Goal: Information Seeking & Learning: Learn about a topic

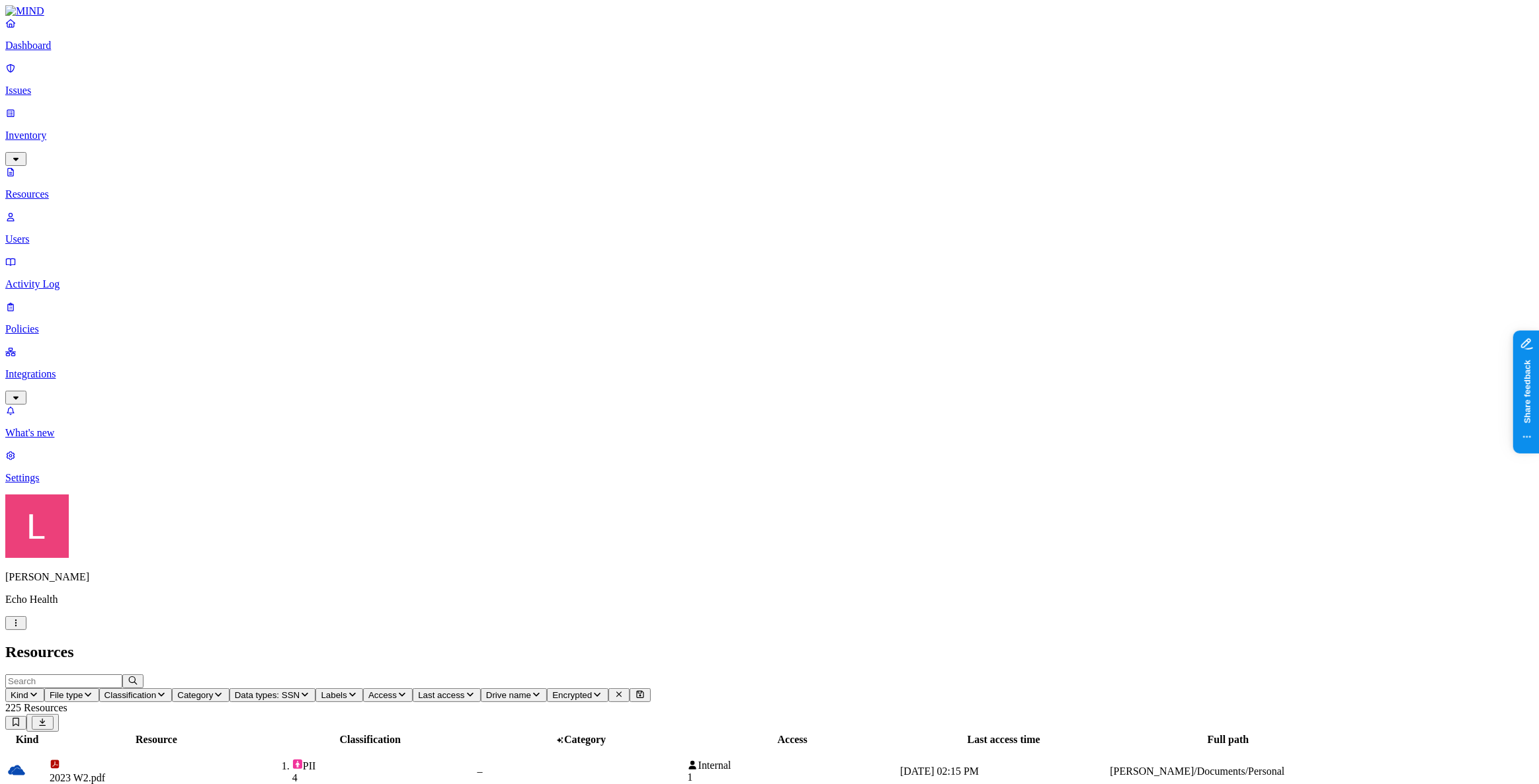
click at [88, 51] on p "Dashboard" at bounding box center [769, 46] width 1528 height 12
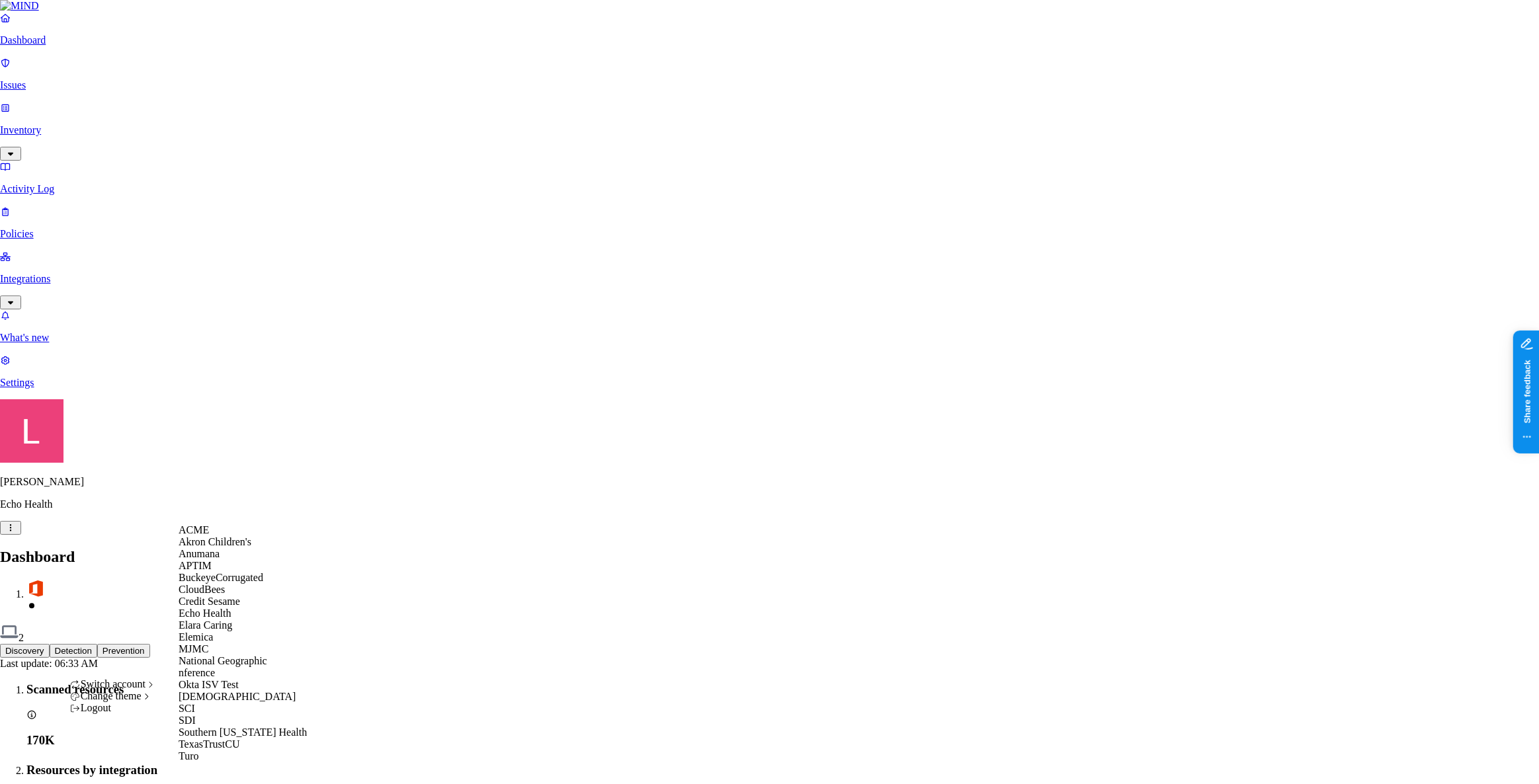
scroll to position [227, 0]
click at [216, 691] on span "[DEMOGRAPHIC_DATA]" at bounding box center [237, 697] width 117 height 12
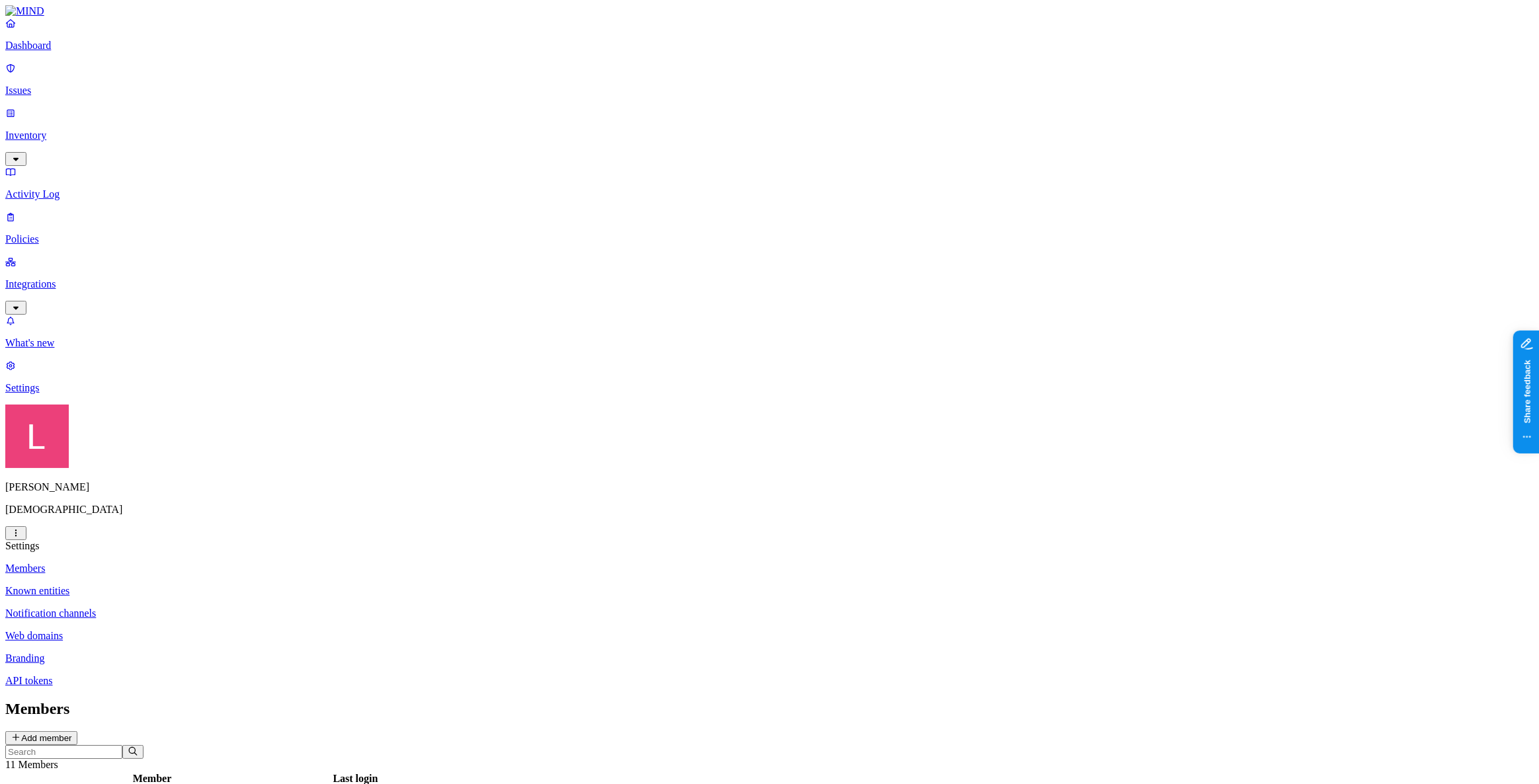
click at [59, 130] on p "Inventory" at bounding box center [769, 136] width 1528 height 12
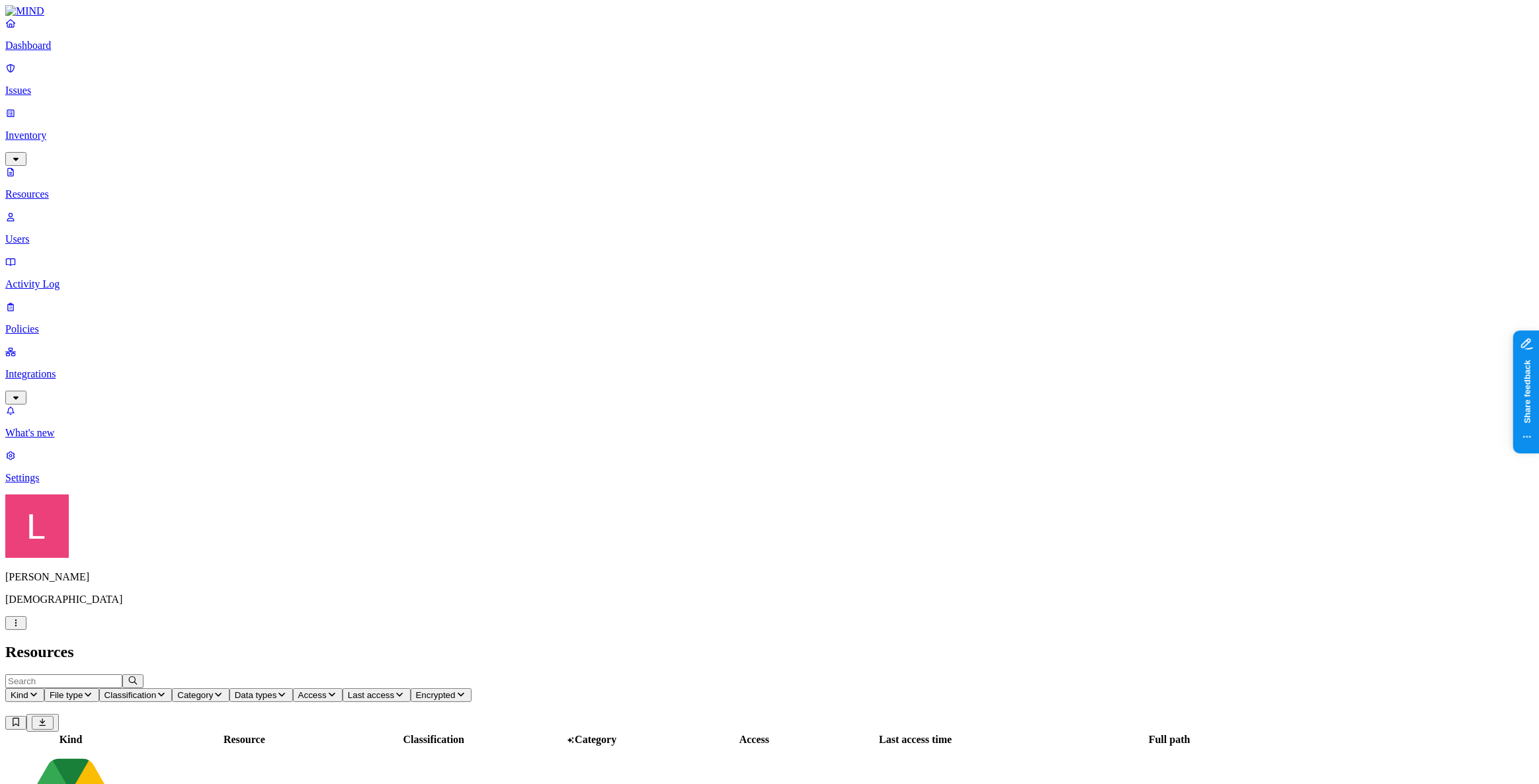
click at [122, 674] on input "text" at bounding box center [63, 681] width 117 height 14
type input "[DOMAIN_NAME]"
drag, startPoint x: 1336, startPoint y: 598, endPoint x: 1440, endPoint y: 595, distance: 104.0
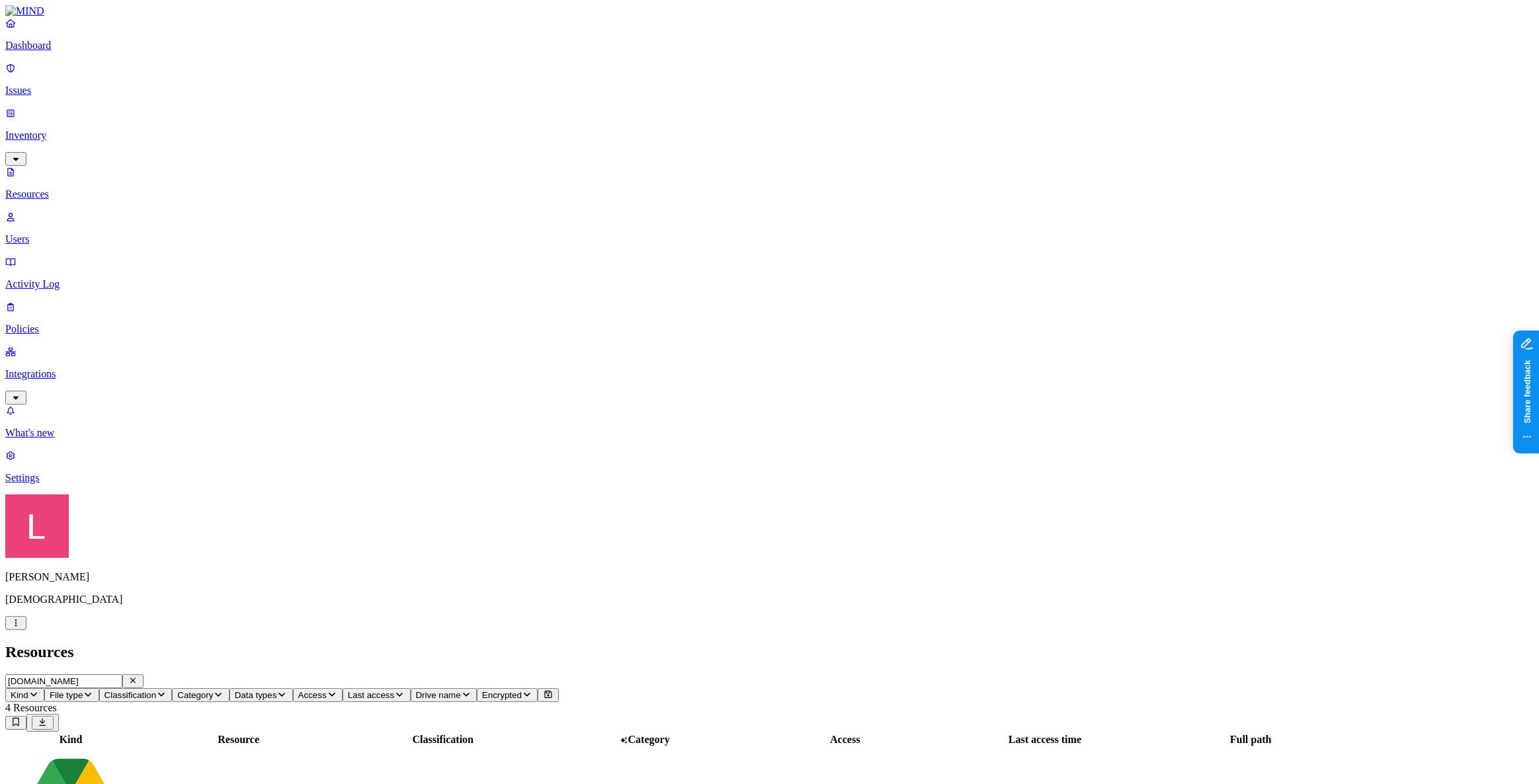
click at [138, 676] on icon "button" at bounding box center [133, 680] width 11 height 9
click at [122, 674] on input "text" at bounding box center [63, 681] width 117 height 14
type input "cyberhaven"
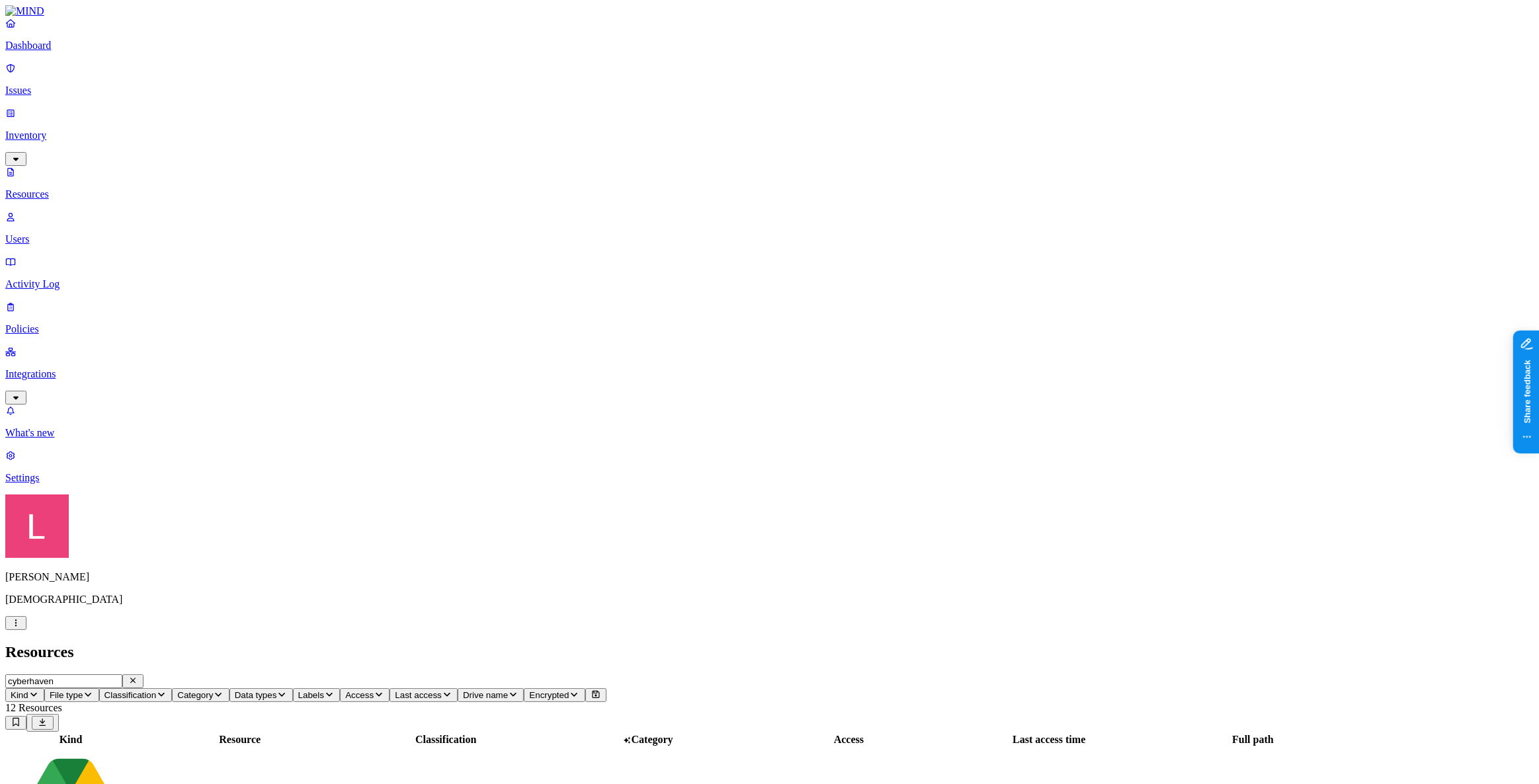
click at [138, 676] on icon "button" at bounding box center [133, 680] width 11 height 9
click at [122, 674] on input "text" at bounding box center [63, 681] width 117 height 14
type input "mimecast"
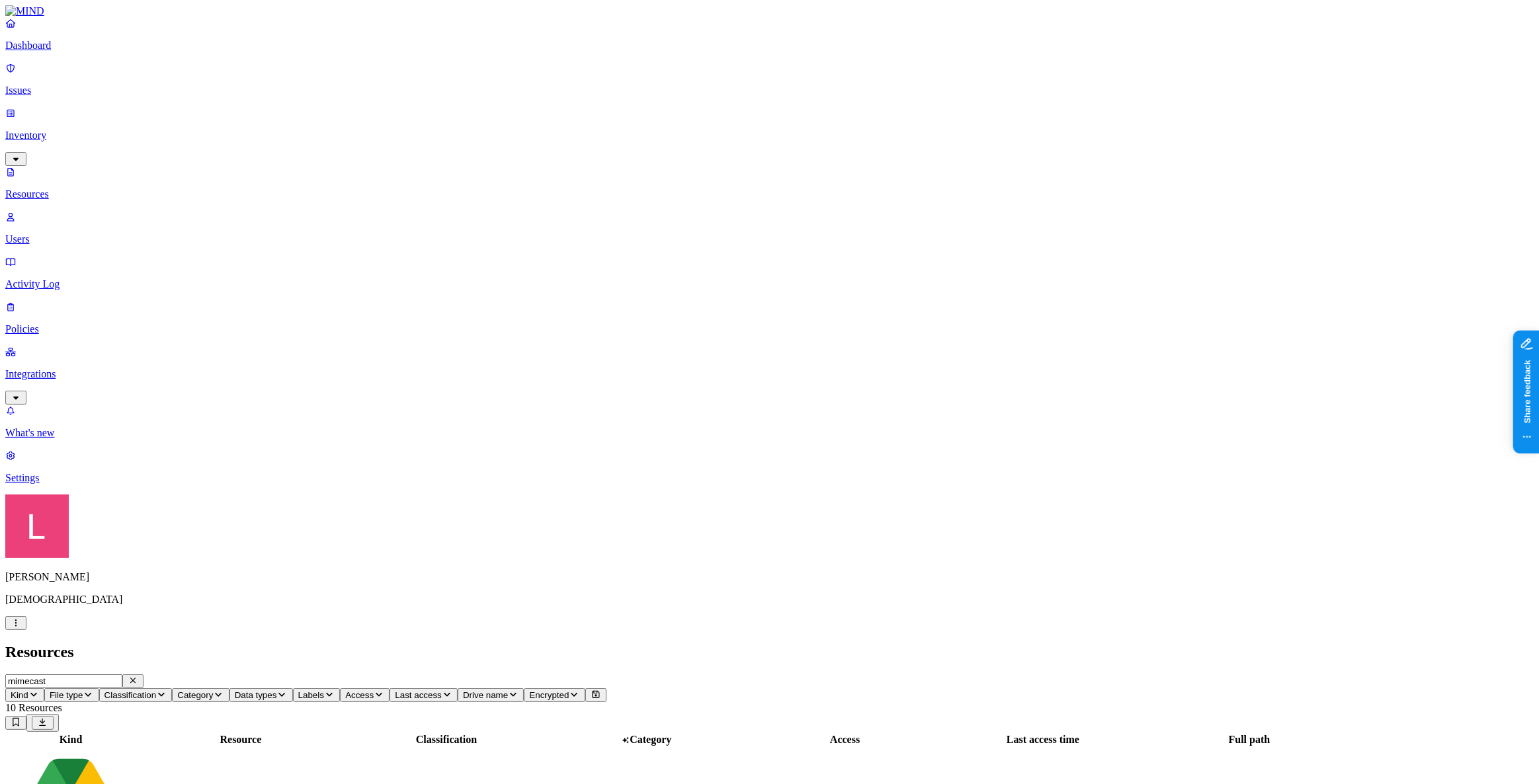
drag, startPoint x: 1333, startPoint y: 488, endPoint x: 1417, endPoint y: 490, distance: 84.0
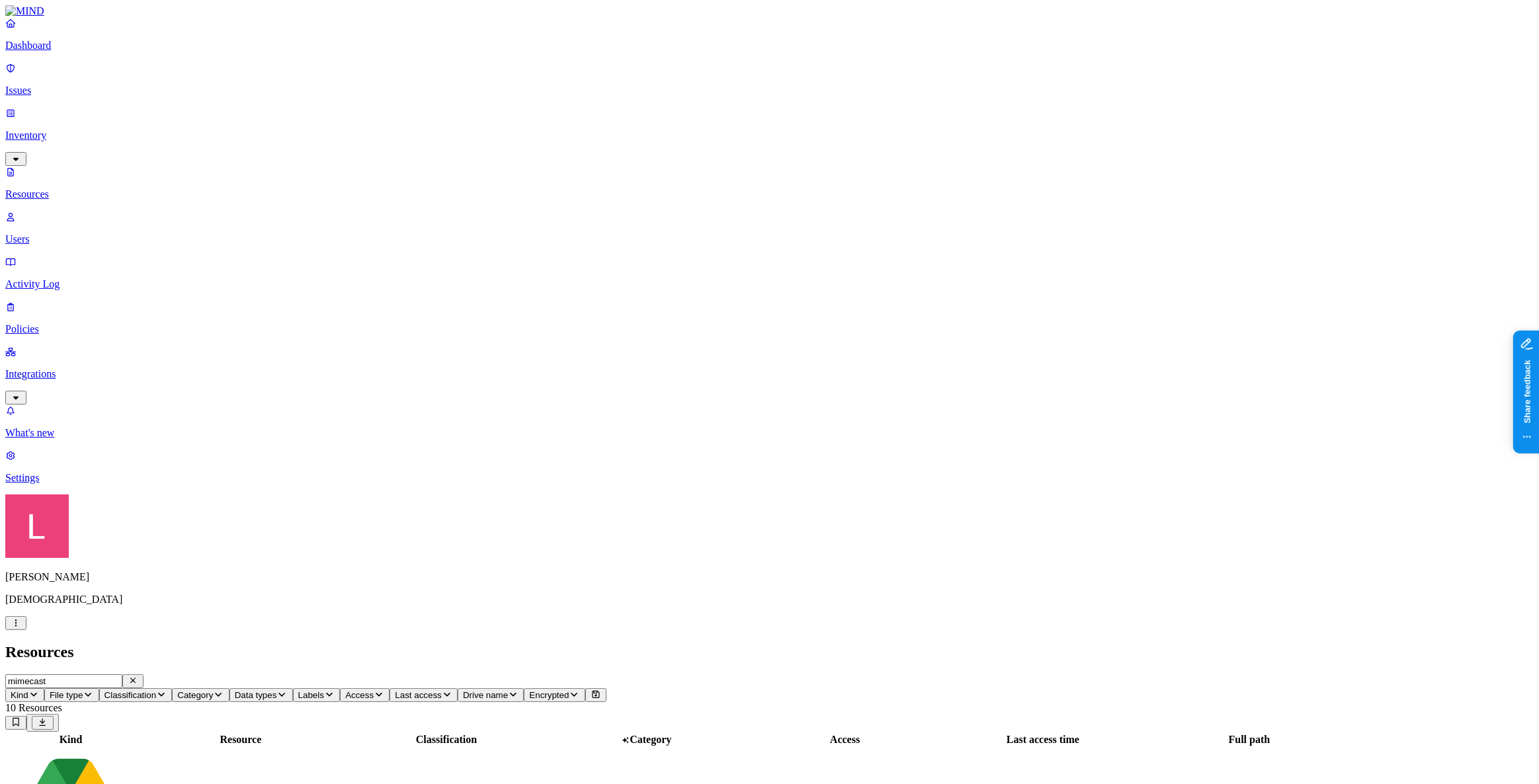
drag, startPoint x: 254, startPoint y: 45, endPoint x: 241, endPoint y: 45, distance: 13.0
click at [136, 678] on icon "button" at bounding box center [132, 680] width 5 height 5
click at [122, 674] on input "text" at bounding box center [63, 681] width 117 height 14
type input "m"
type input "mimecast"
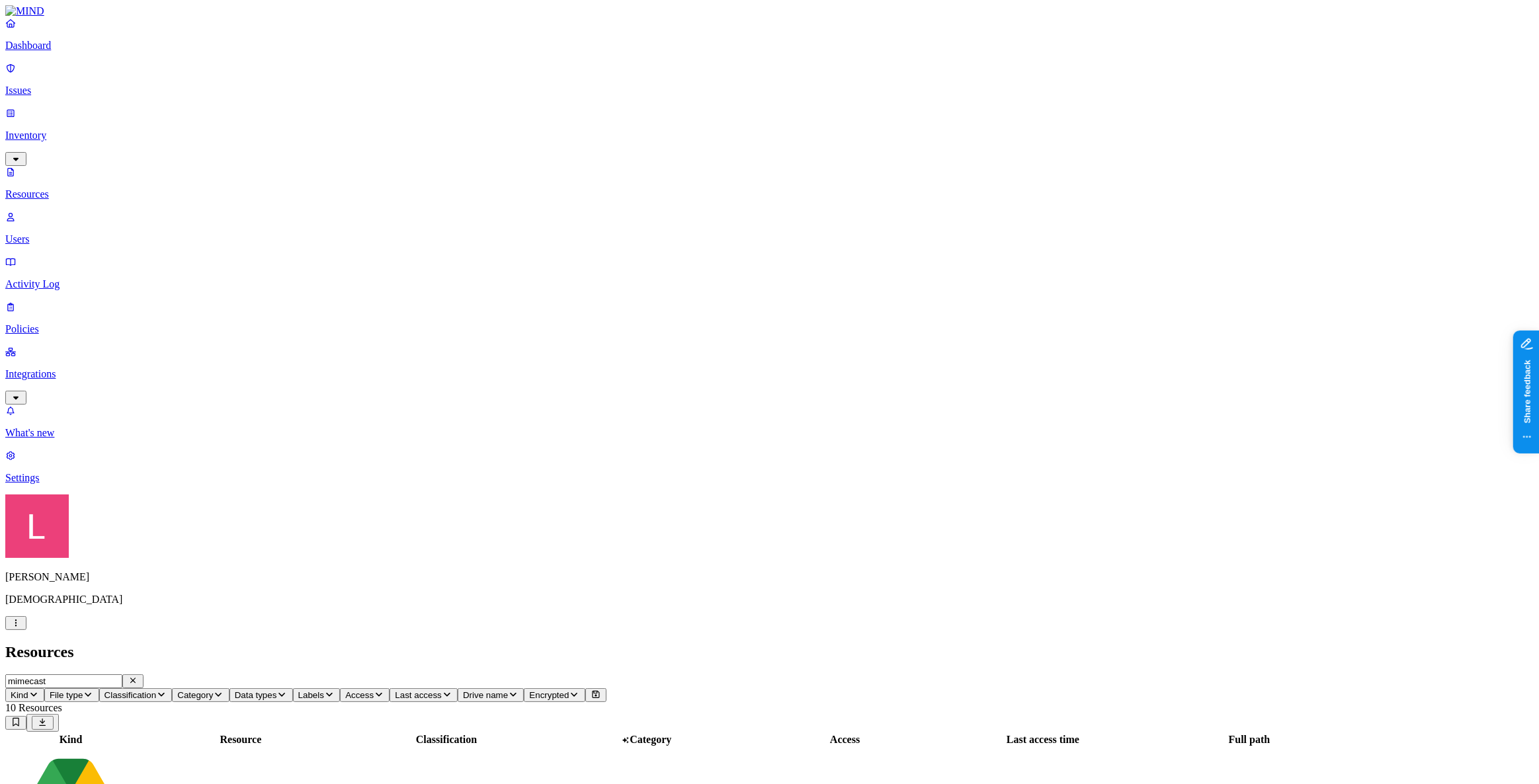
click at [99, 51] on p "Dashboard" at bounding box center [769, 46] width 1528 height 12
